Goal: Information Seeking & Learning: Learn about a topic

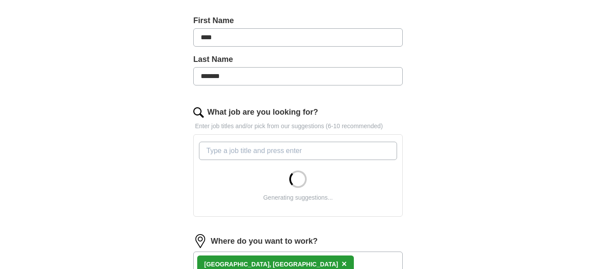
click at [290, 160] on input "What job are you looking for?" at bounding box center [298, 151] width 198 height 18
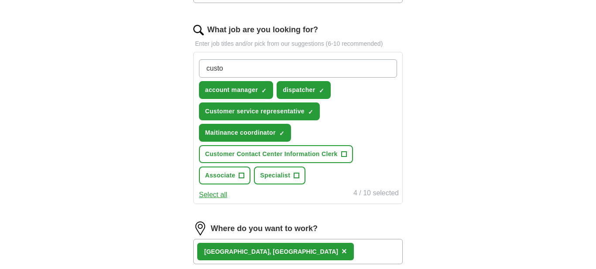
scroll to position [269, 0]
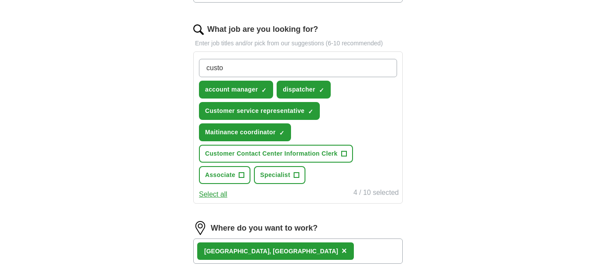
type input "custo"
click at [346, 157] on span "+" at bounding box center [343, 153] width 5 height 7
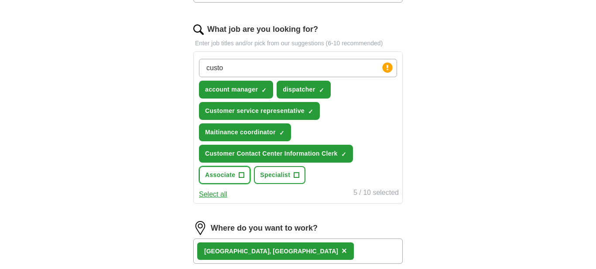
click at [239, 184] on button "Associate +" at bounding box center [224, 175] width 51 height 18
click at [299, 179] on span "+" at bounding box center [296, 175] width 5 height 7
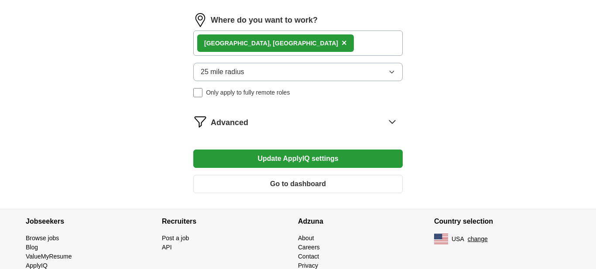
scroll to position [470, 0]
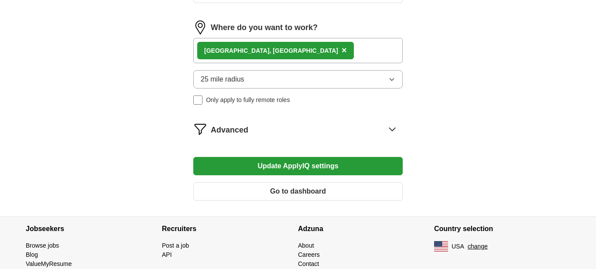
click at [392, 136] on icon at bounding box center [392, 129] width 14 height 14
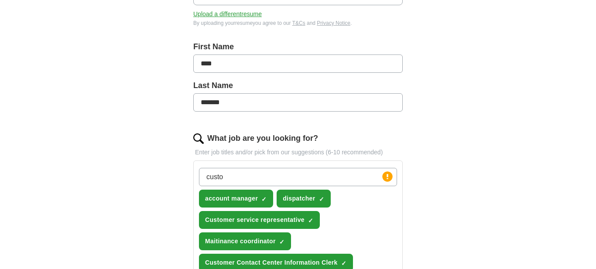
scroll to position [146, 0]
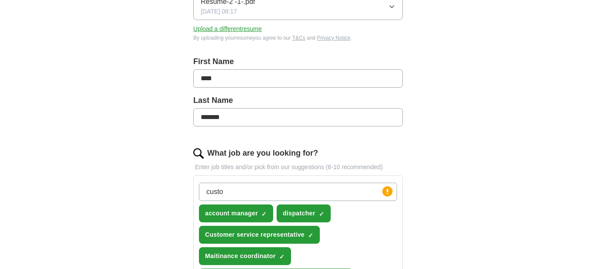
click at [240, 201] on input "custo" at bounding box center [298, 192] width 198 height 18
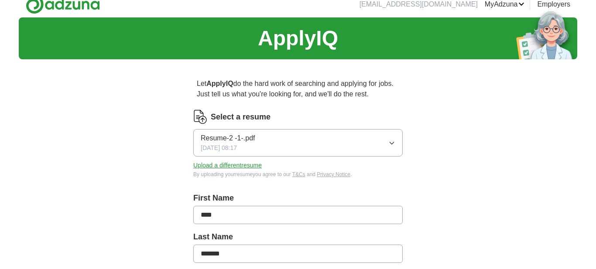
scroll to position [0, 0]
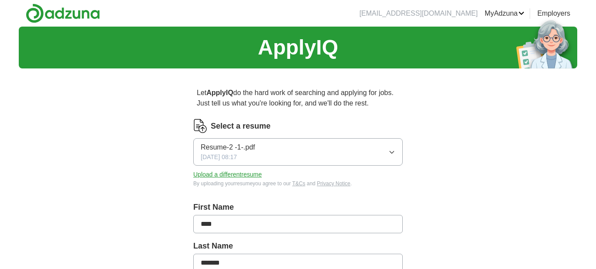
type input "retail"
click at [0, 0] on link "Preferences" at bounding box center [0, 0] width 0 height 0
